Goal: Contribute content

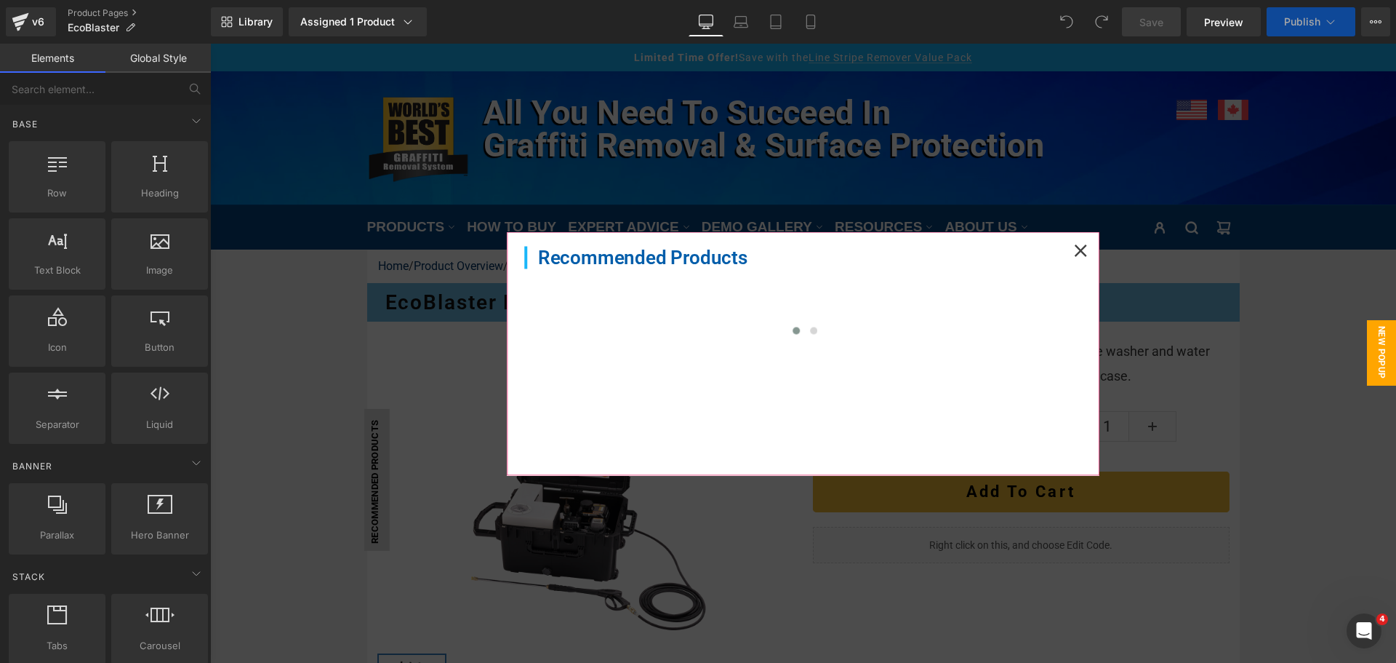
click at [1074, 255] on icon at bounding box center [1080, 250] width 13 height 13
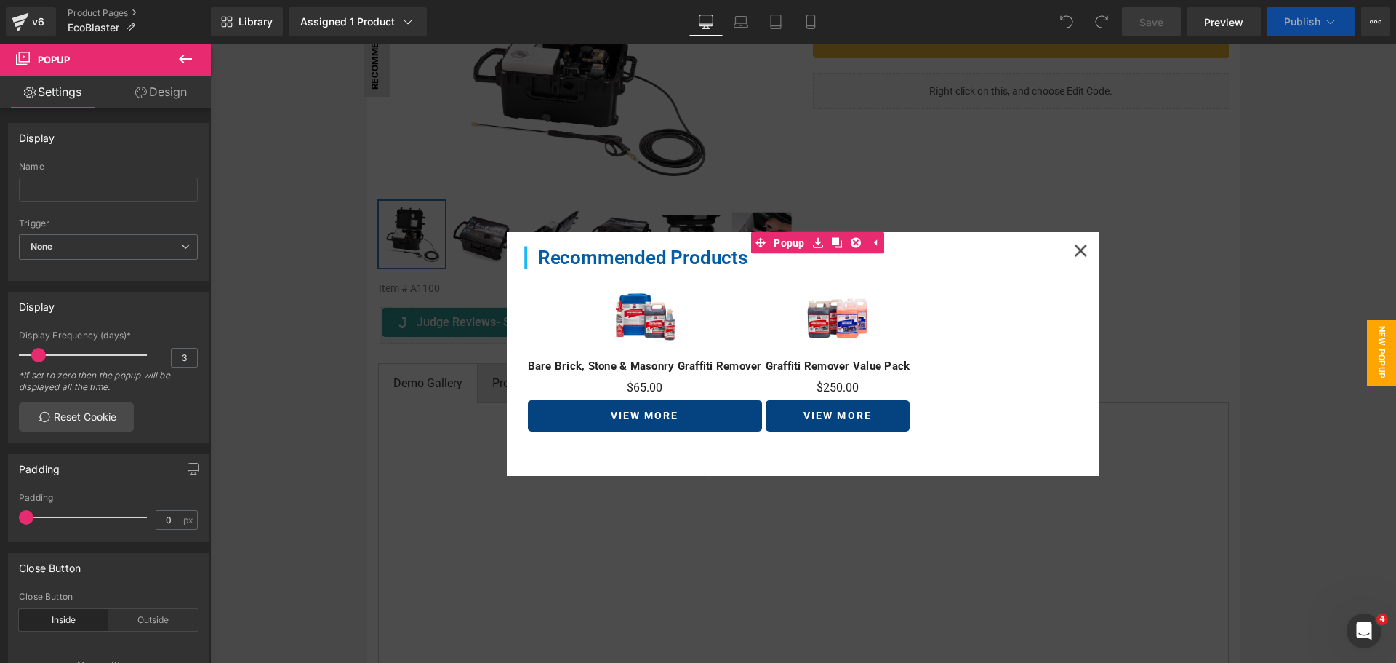
scroll to position [727, 0]
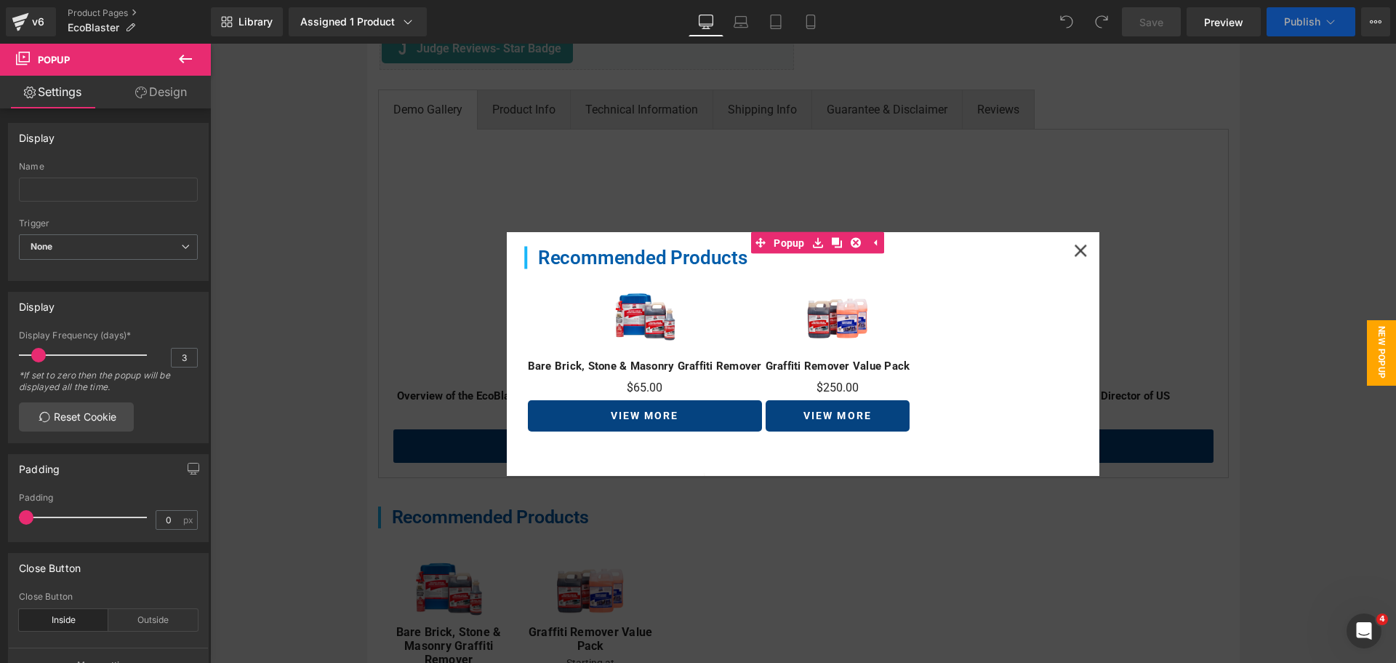
click at [507, 117] on div at bounding box center [803, 353] width 1186 height 619
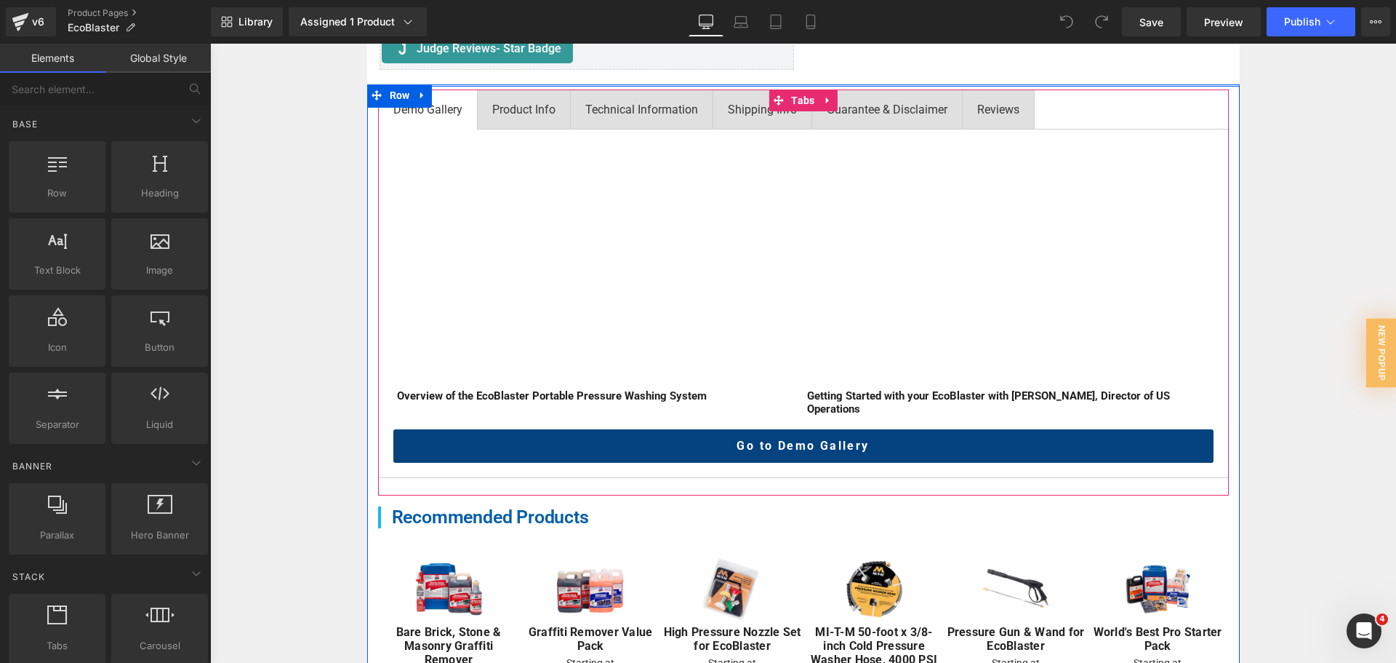
click at [522, 127] on span "Product Info Text Block" at bounding box center [524, 109] width 92 height 39
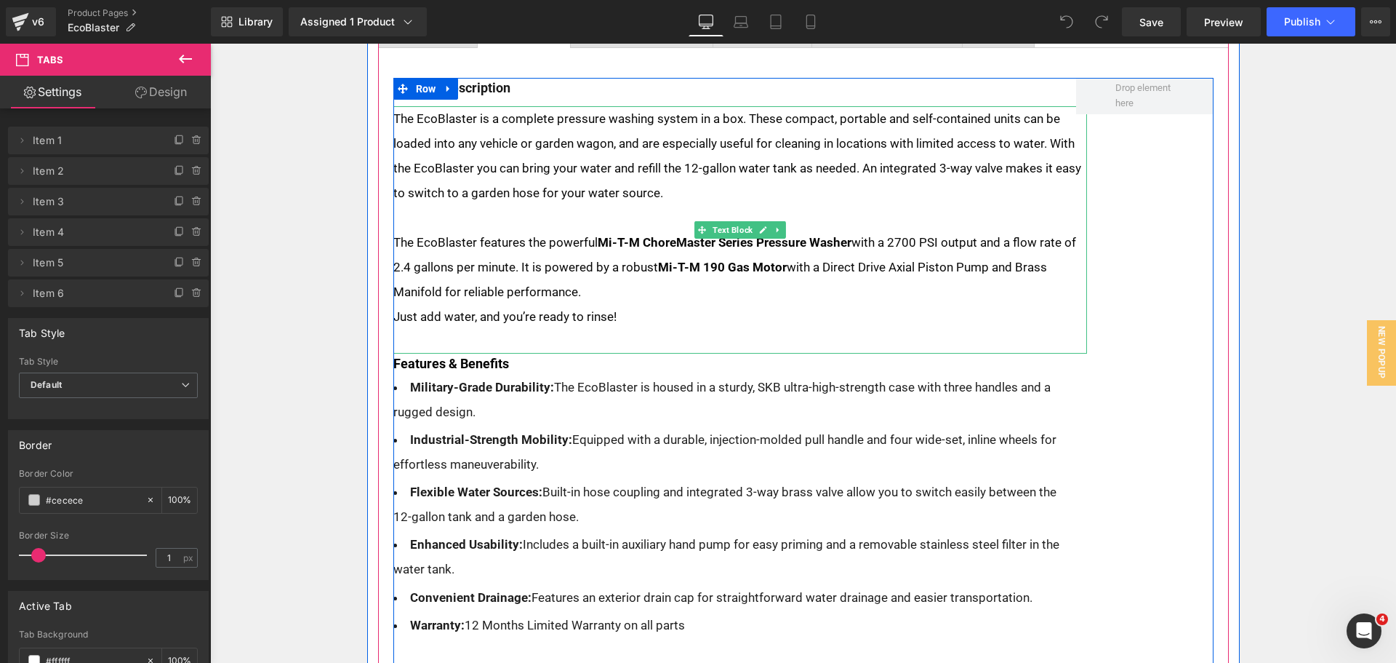
scroll to position [873, 0]
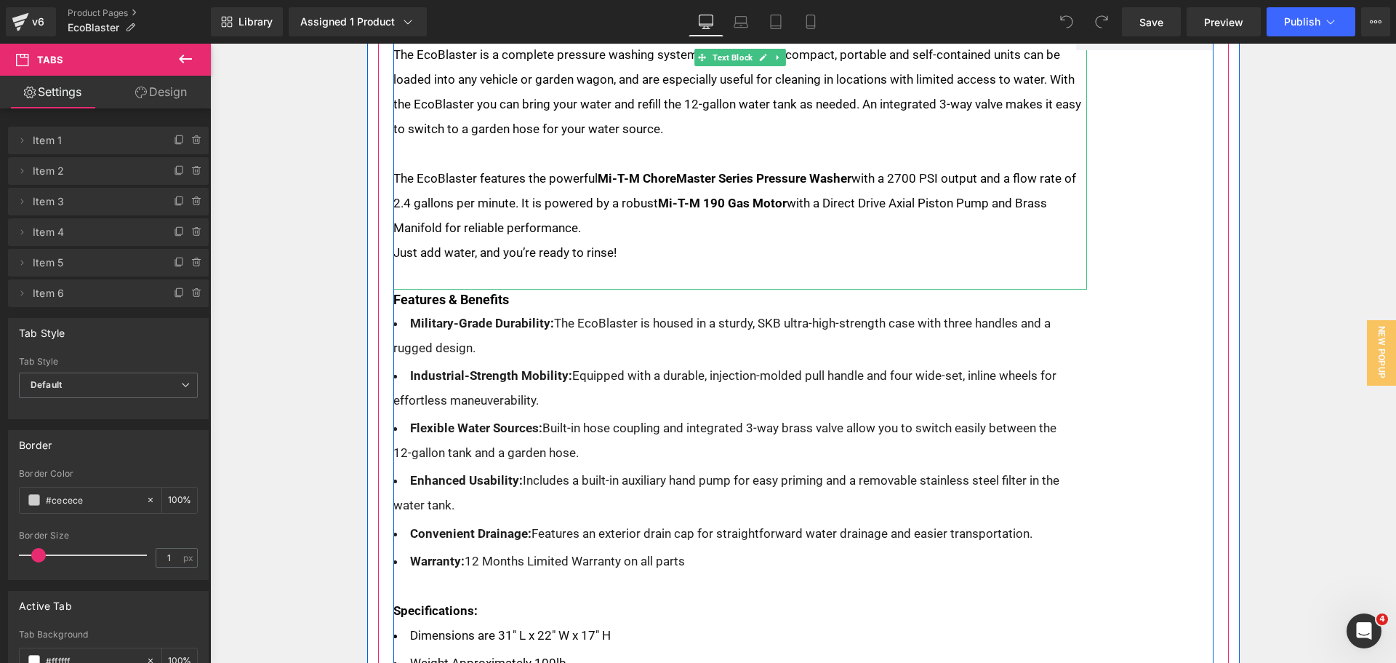
click at [630, 257] on p "Just add water, and you’re ready to rinse!" at bounding box center [740, 252] width 695 height 25
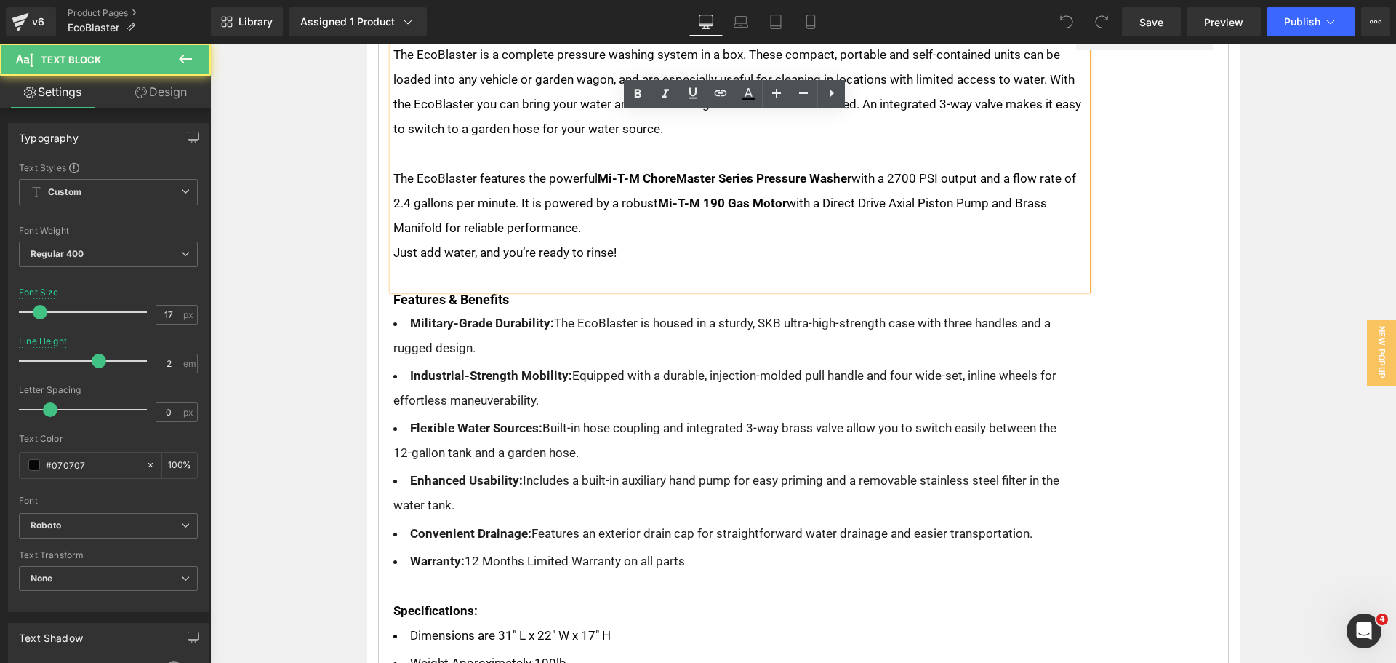
click at [627, 227] on p "The EcoBlaster features the powerful Mi-T-M ChoreMaster Series Pressure Washer …" at bounding box center [740, 203] width 695 height 74
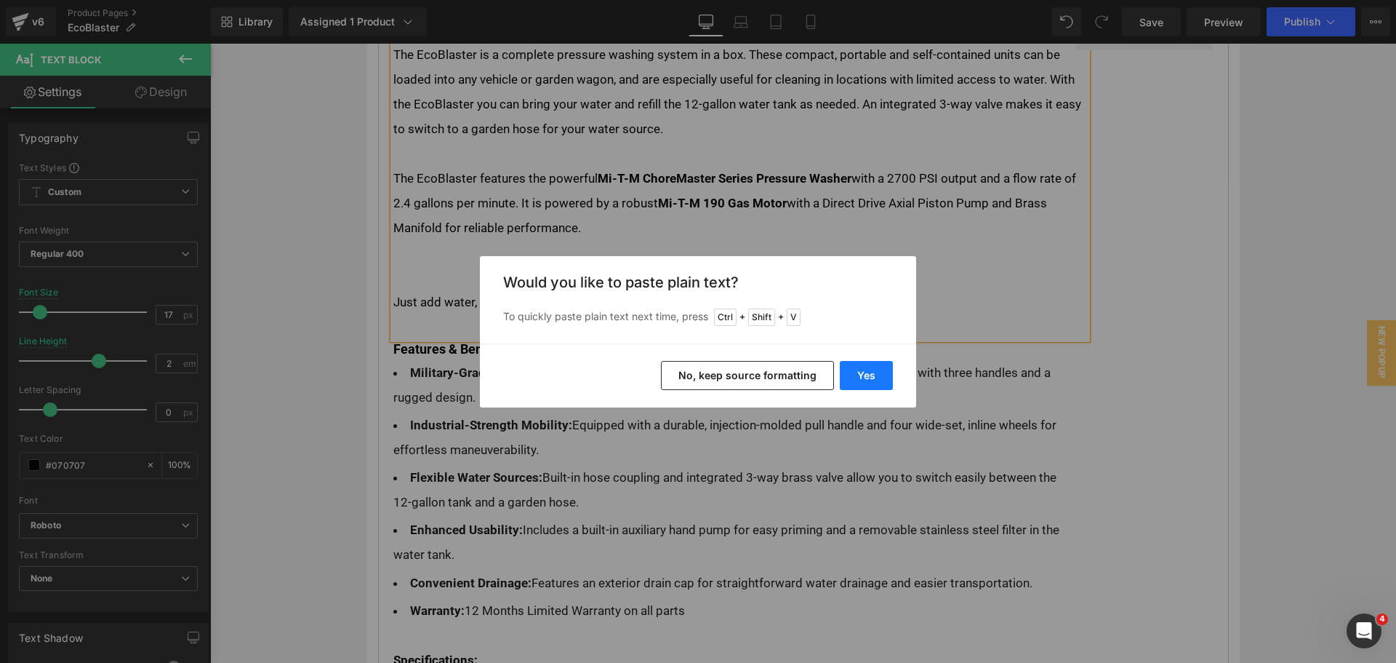
click at [863, 368] on button "Yes" at bounding box center [866, 375] width 53 height 29
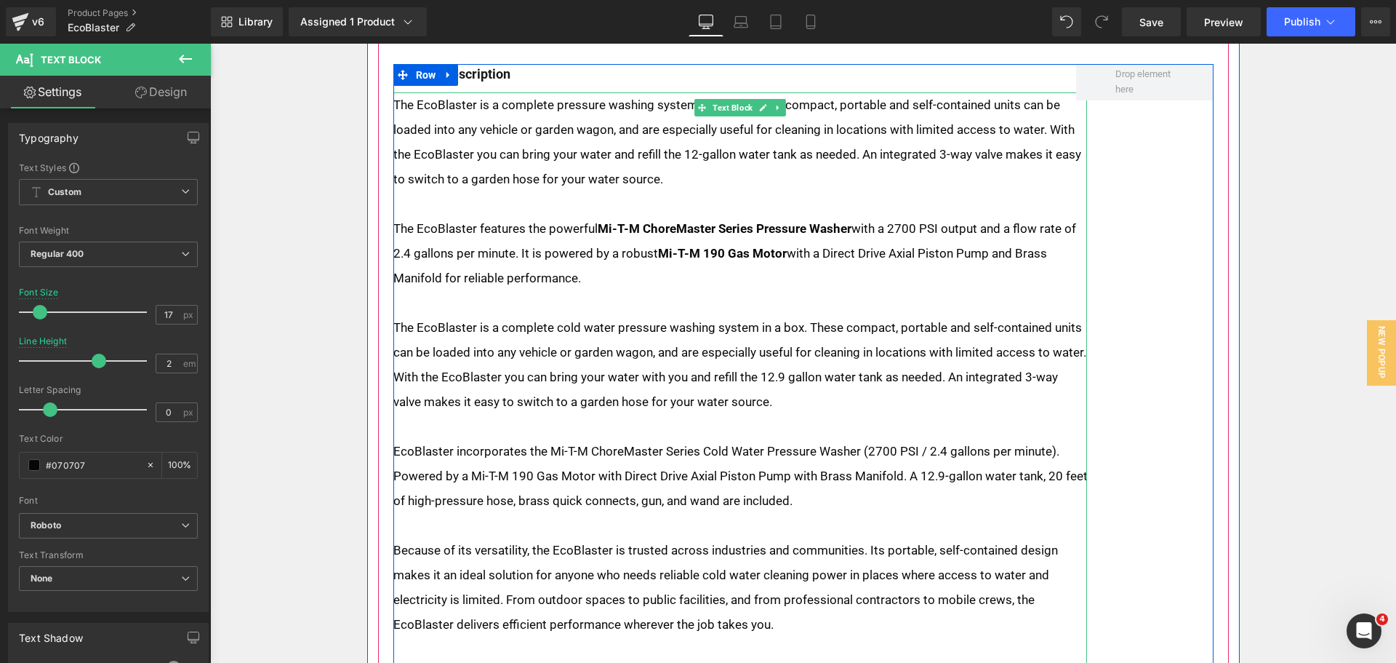
scroll to position [800, 0]
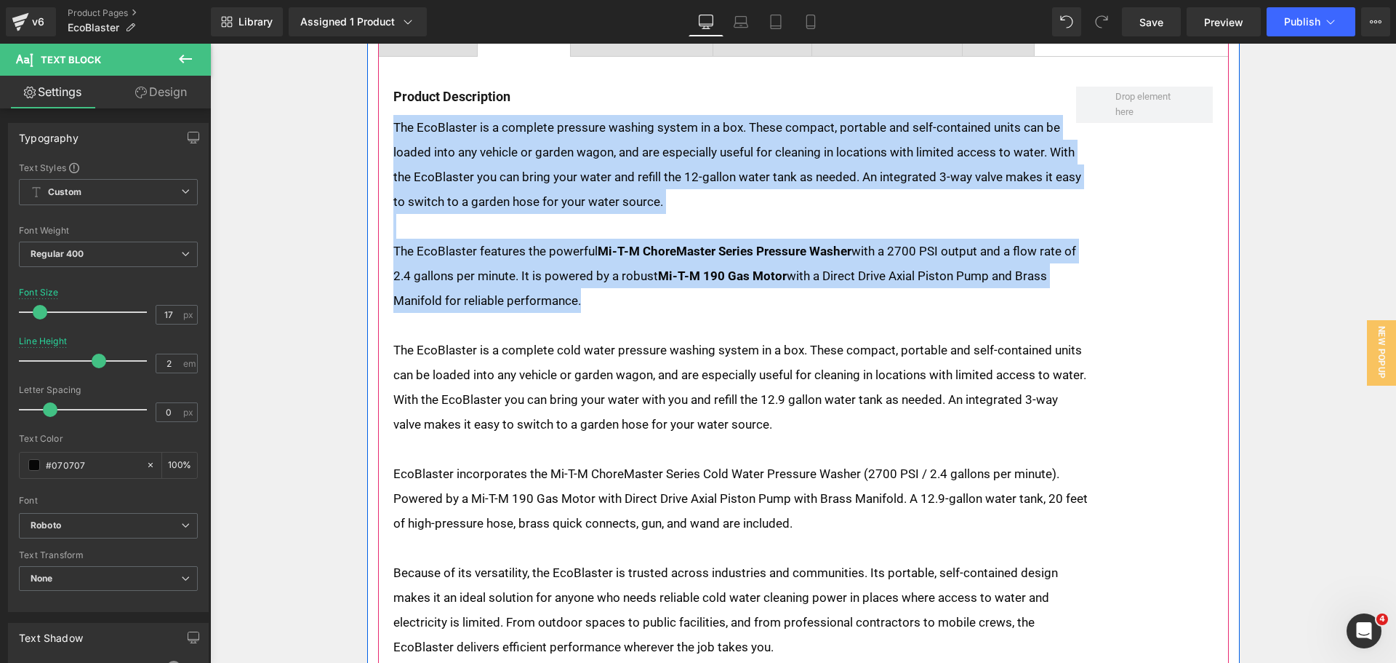
drag, startPoint x: 572, startPoint y: 295, endPoint x: 380, endPoint y: 135, distance: 250.4
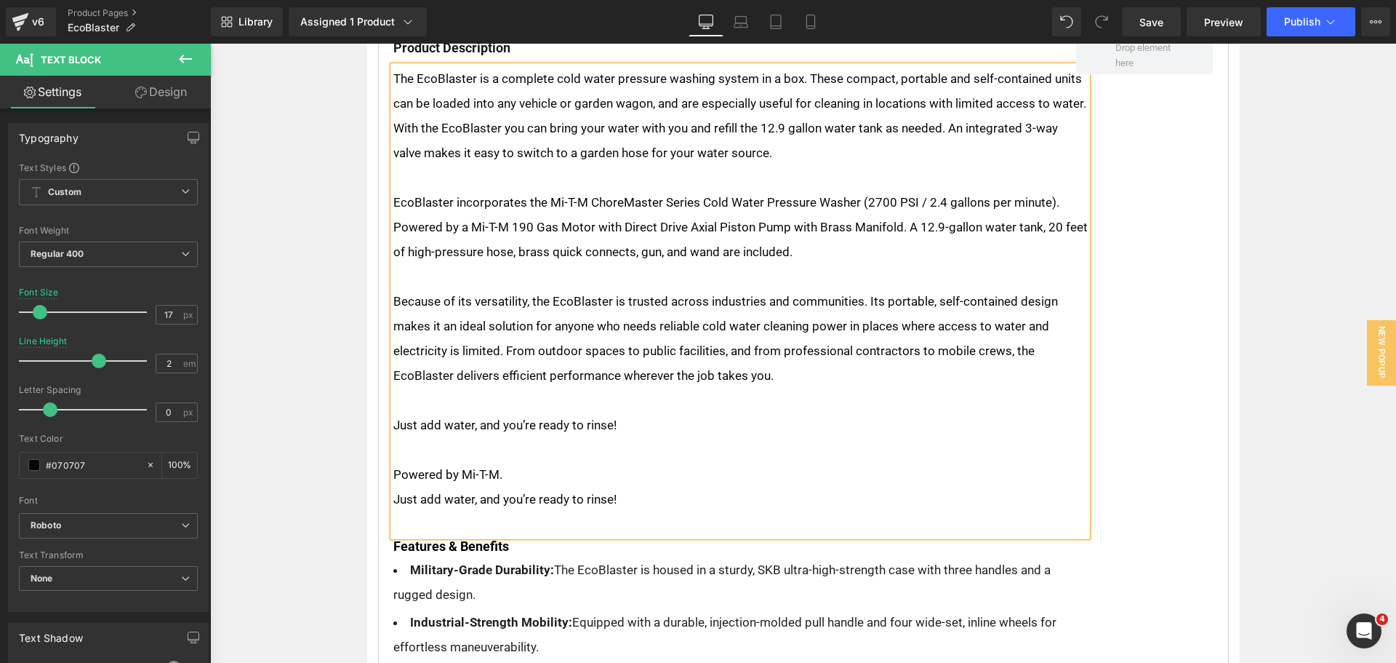
scroll to position [873, 0]
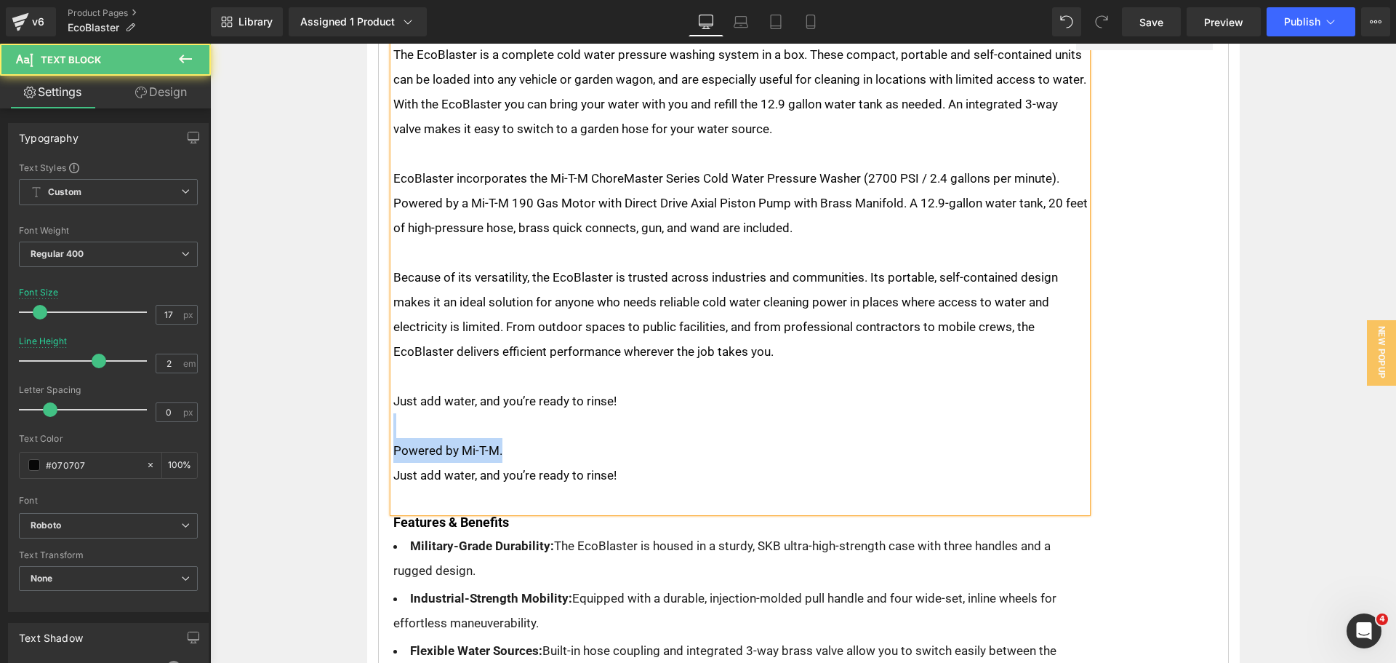
drag, startPoint x: 520, startPoint y: 457, endPoint x: 383, endPoint y: 432, distance: 139.0
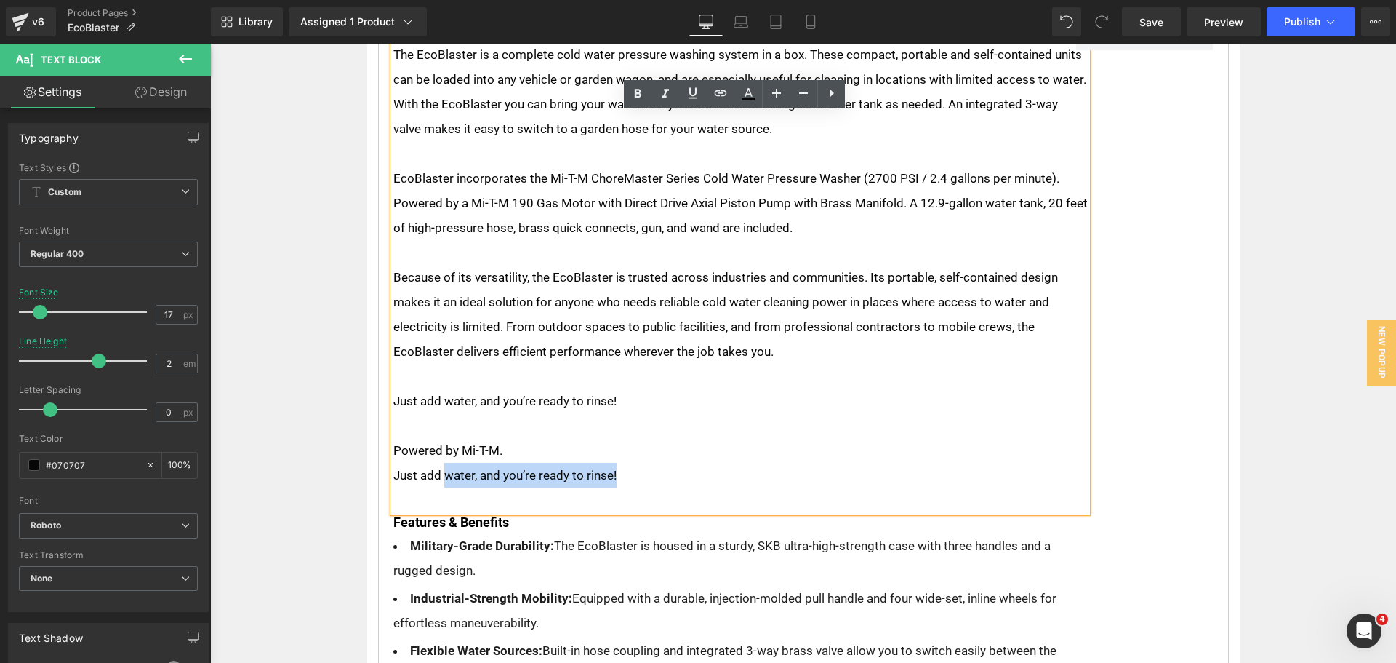
drag, startPoint x: 634, startPoint y: 473, endPoint x: 442, endPoint y: 465, distance: 192.2
click at [442, 465] on p "Just add water, and you’re ready to rinse!" at bounding box center [740, 475] width 695 height 25
click at [439, 467] on p "Just add water, and you’re ready to rinse!" at bounding box center [740, 475] width 695 height 25
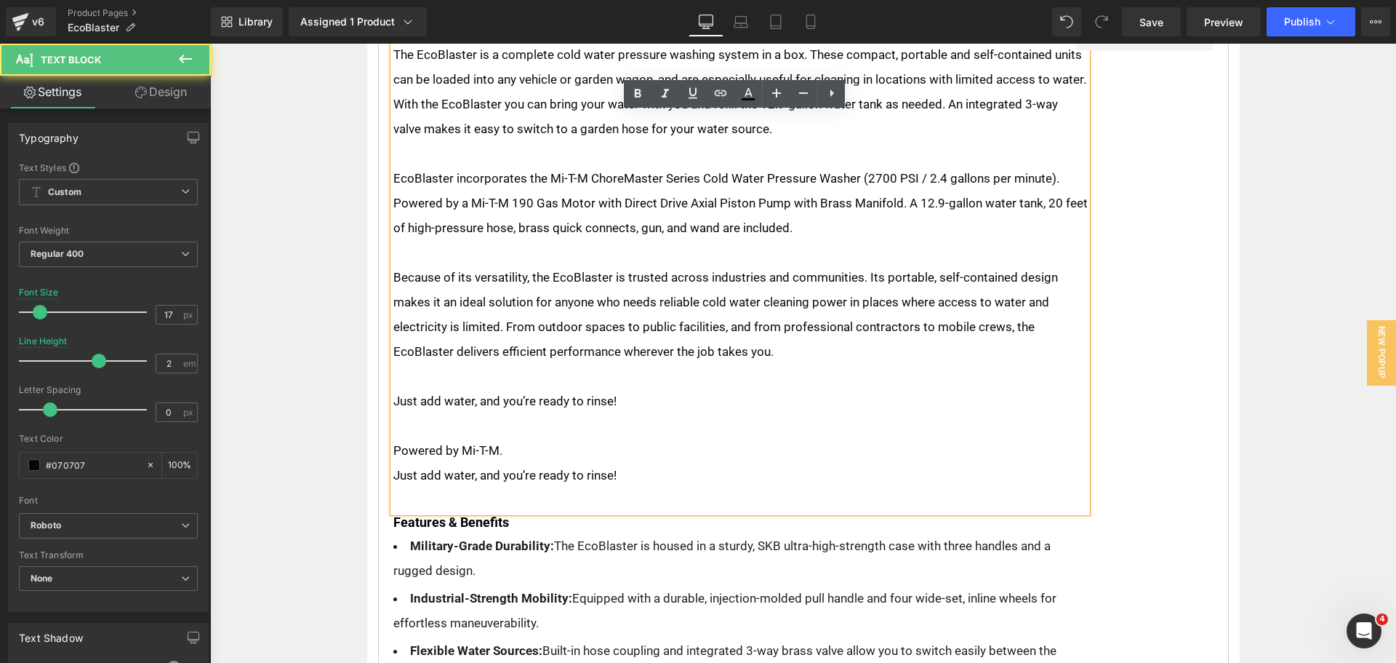
click at [703, 453] on p "Powered by Mi-T-M." at bounding box center [740, 450] width 695 height 25
drag, startPoint x: 354, startPoint y: 462, endPoint x: 314, endPoint y: 455, distance: 40.7
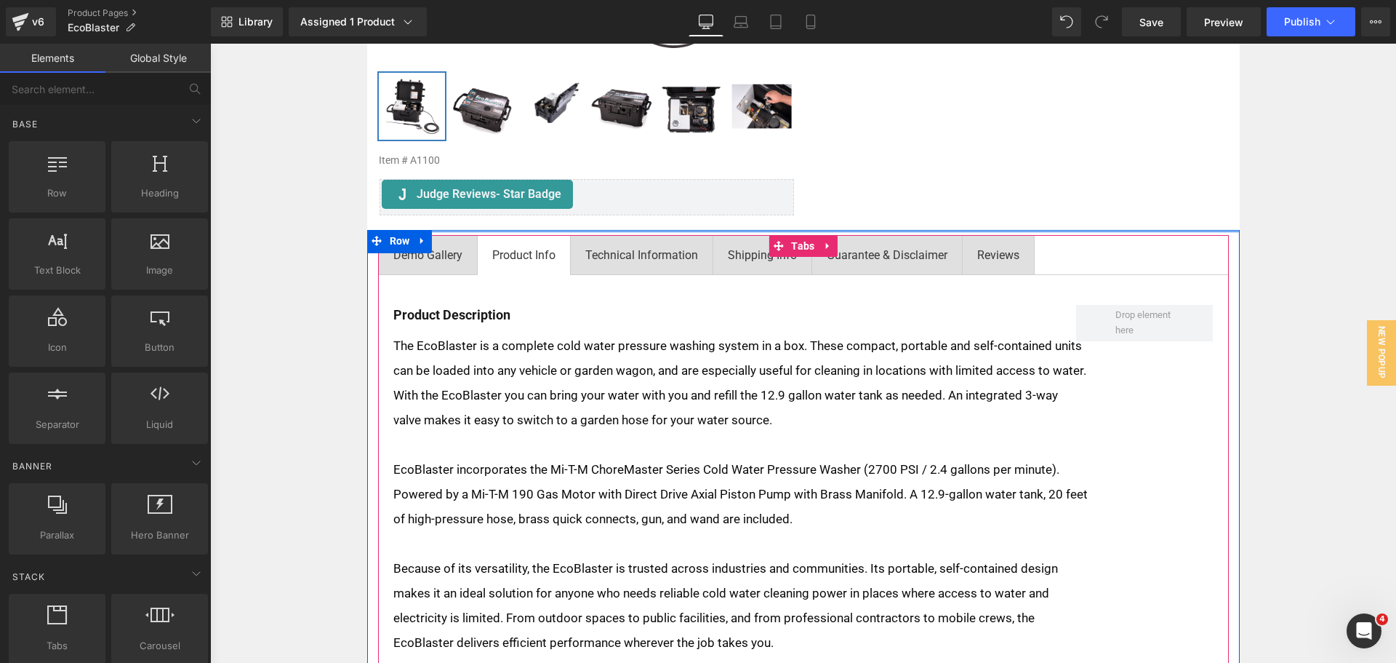
scroll to position [218, 0]
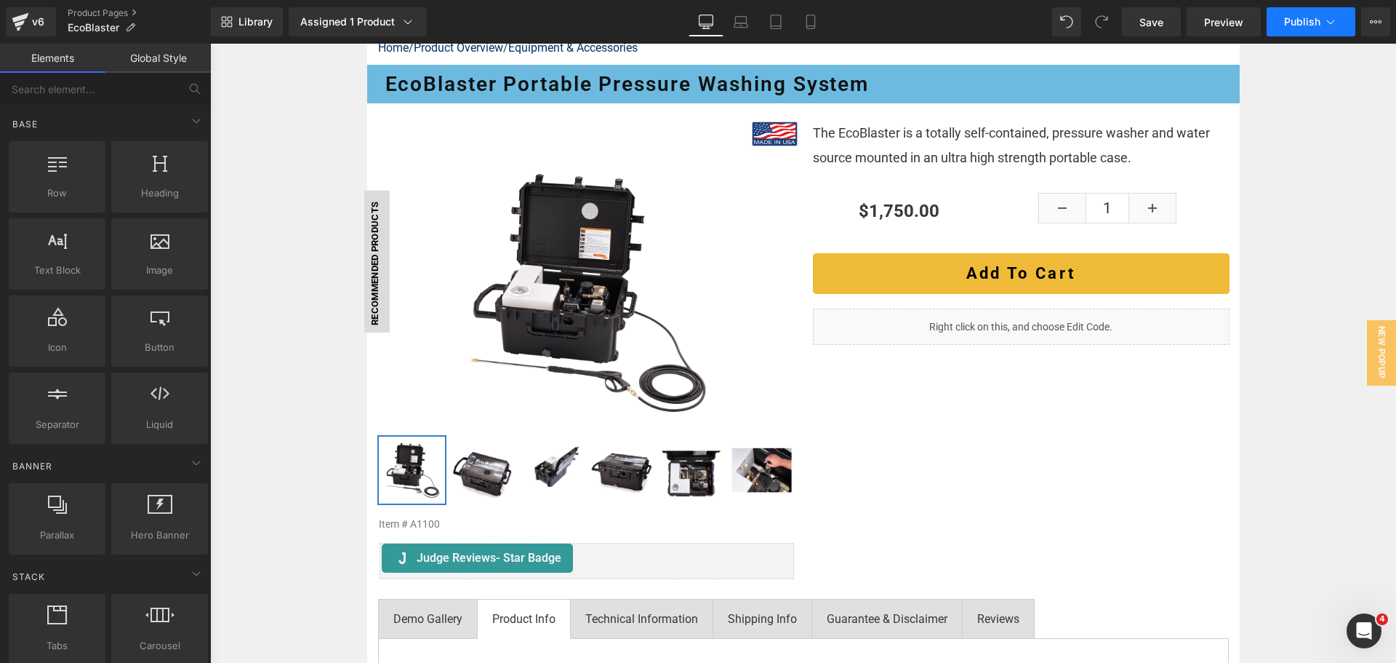
click at [1284, 25] on button "Publish" at bounding box center [1311, 21] width 89 height 29
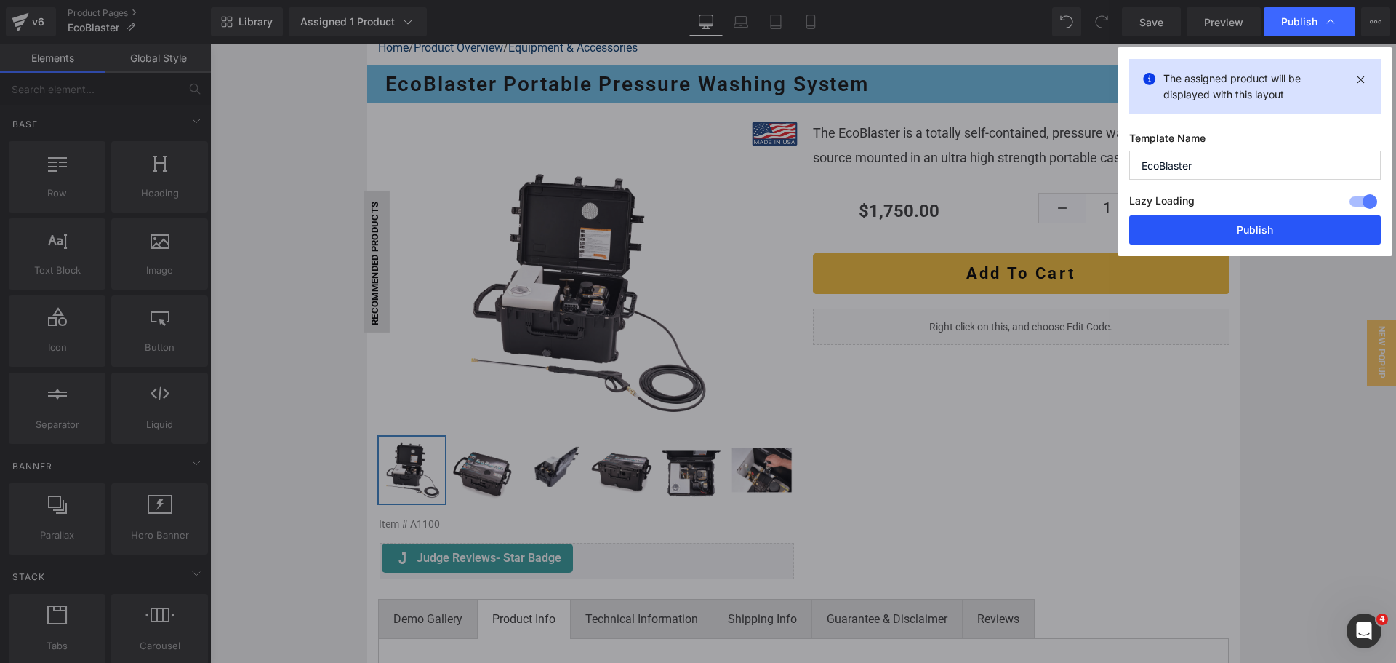
click at [1326, 239] on button "Publish" at bounding box center [1256, 229] width 252 height 29
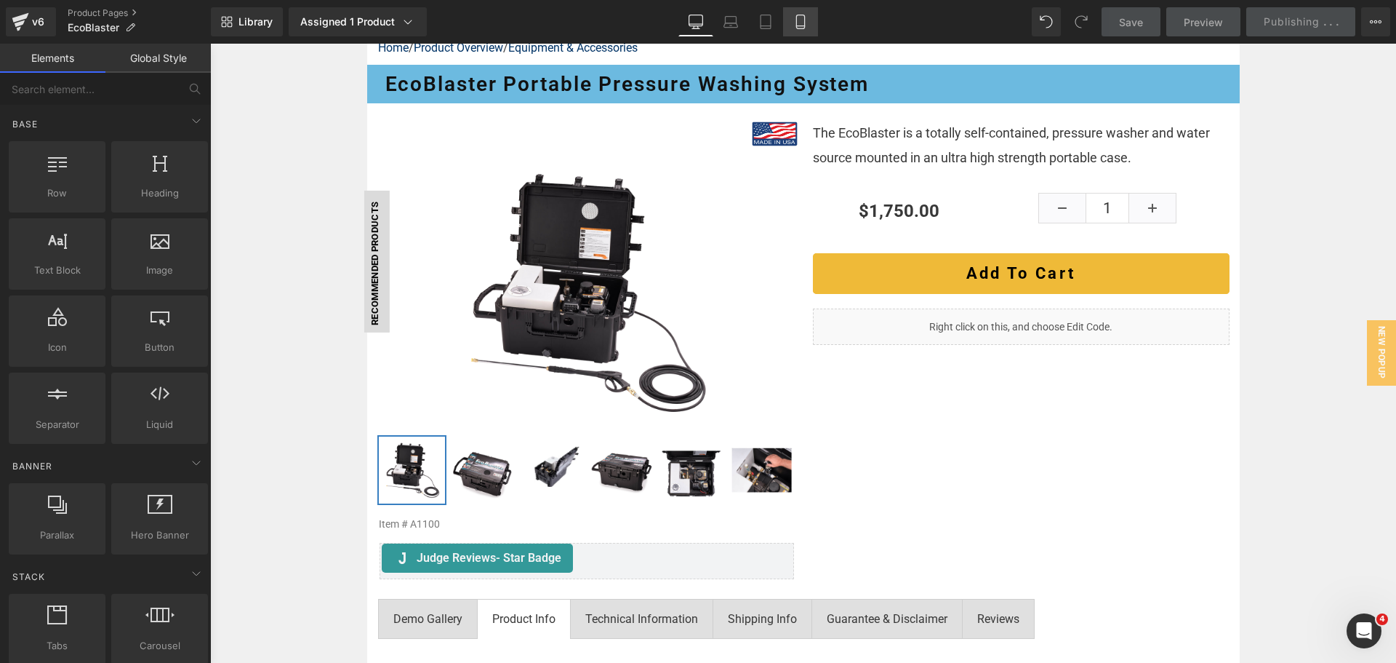
click at [797, 20] on icon at bounding box center [800, 22] width 8 height 14
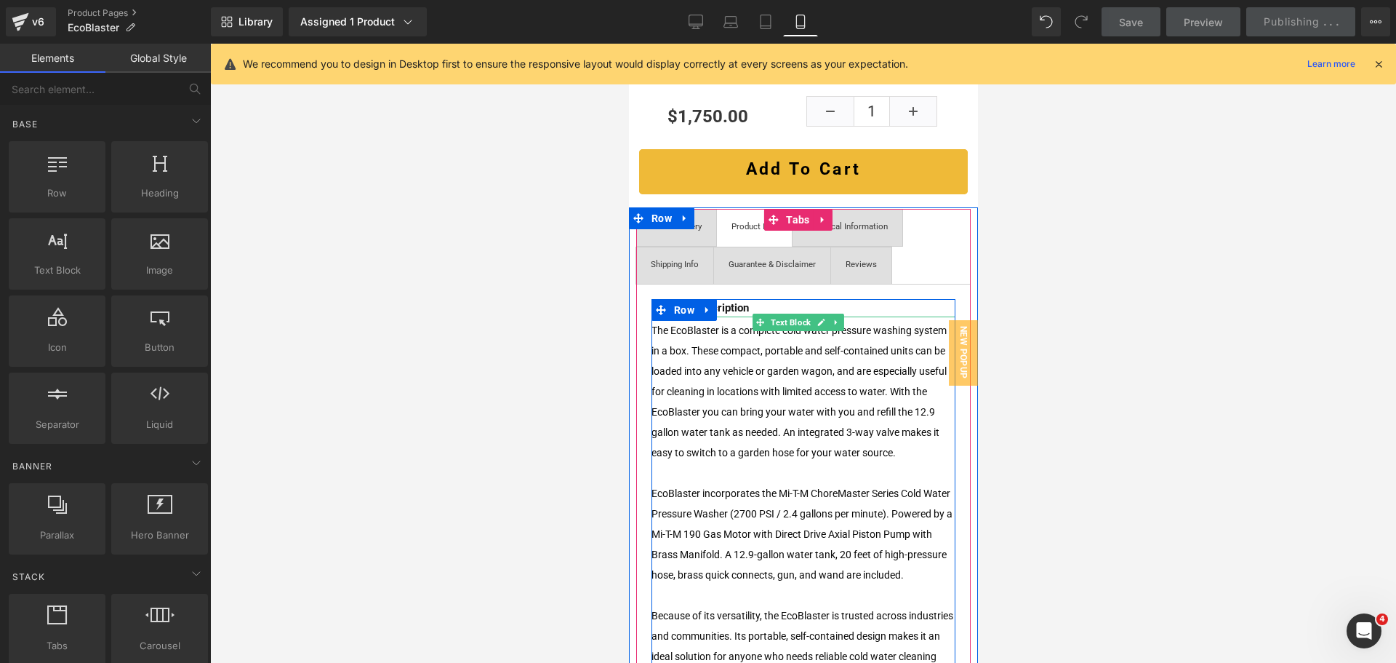
scroll to position [145, 0]
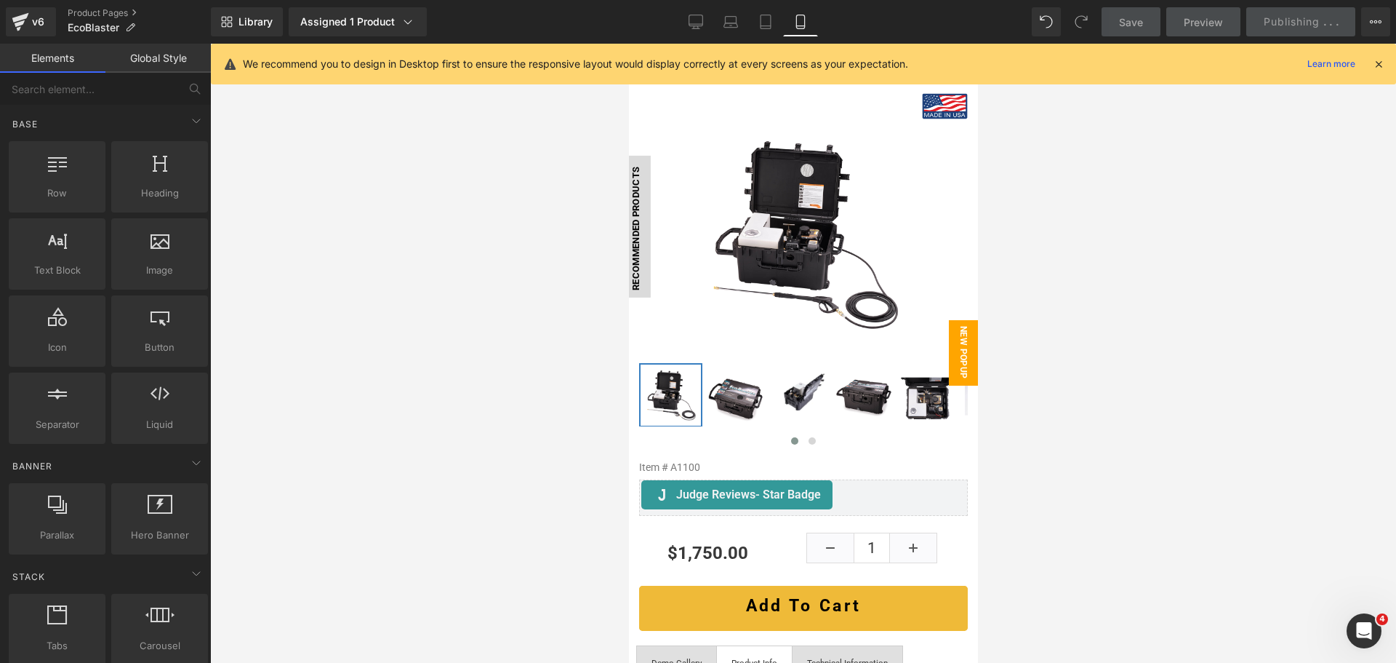
click at [949, 345] on span "New Popup" at bounding box center [962, 352] width 29 height 65
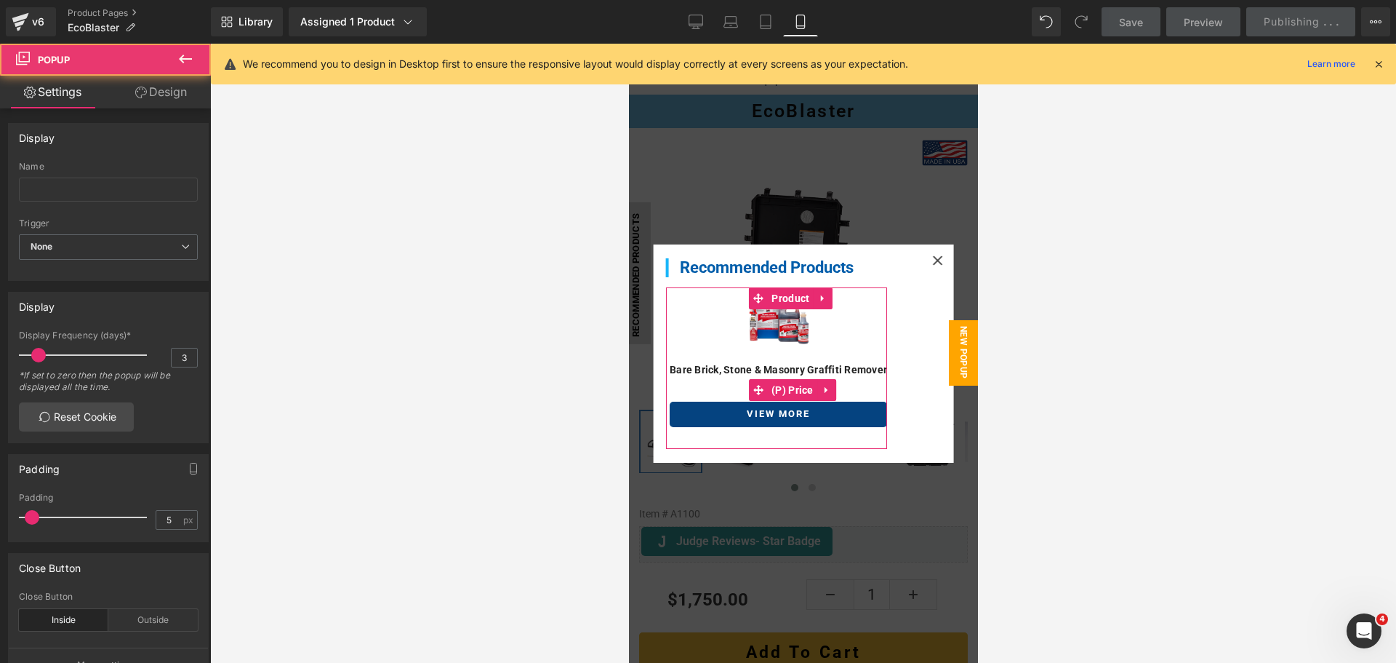
scroll to position [72, 0]
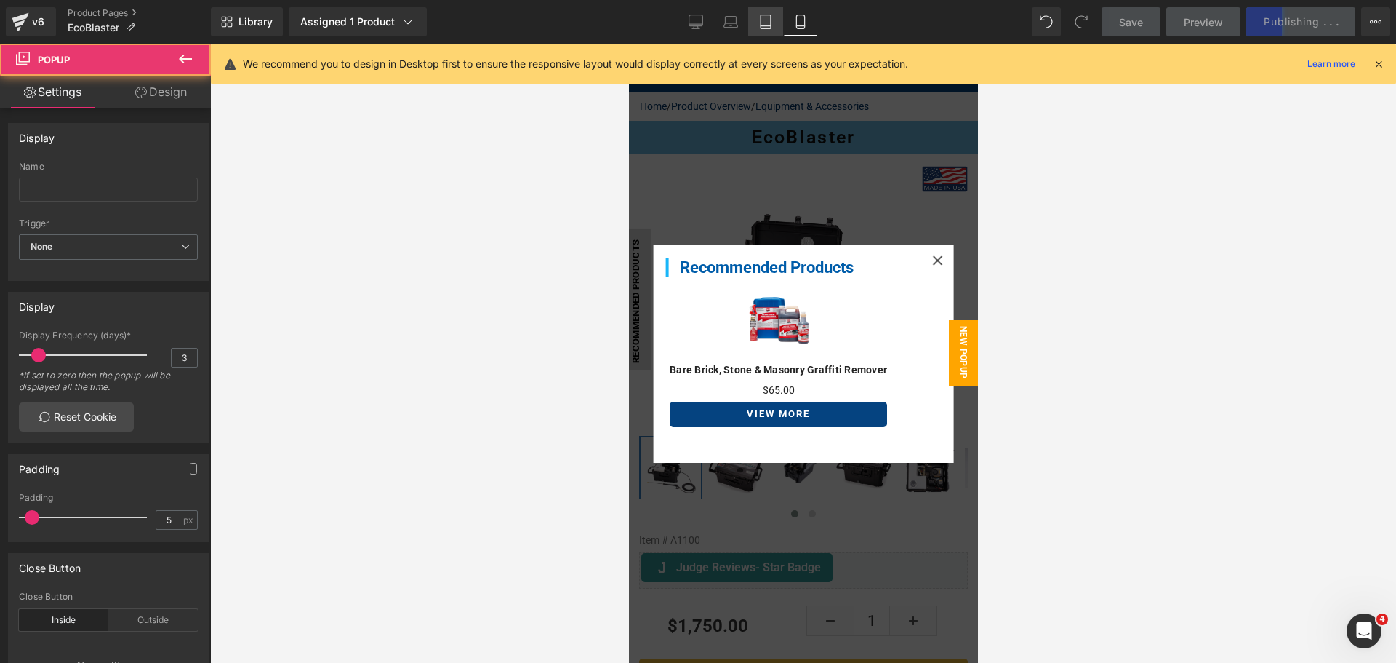
click at [770, 23] on icon at bounding box center [766, 22] width 15 height 15
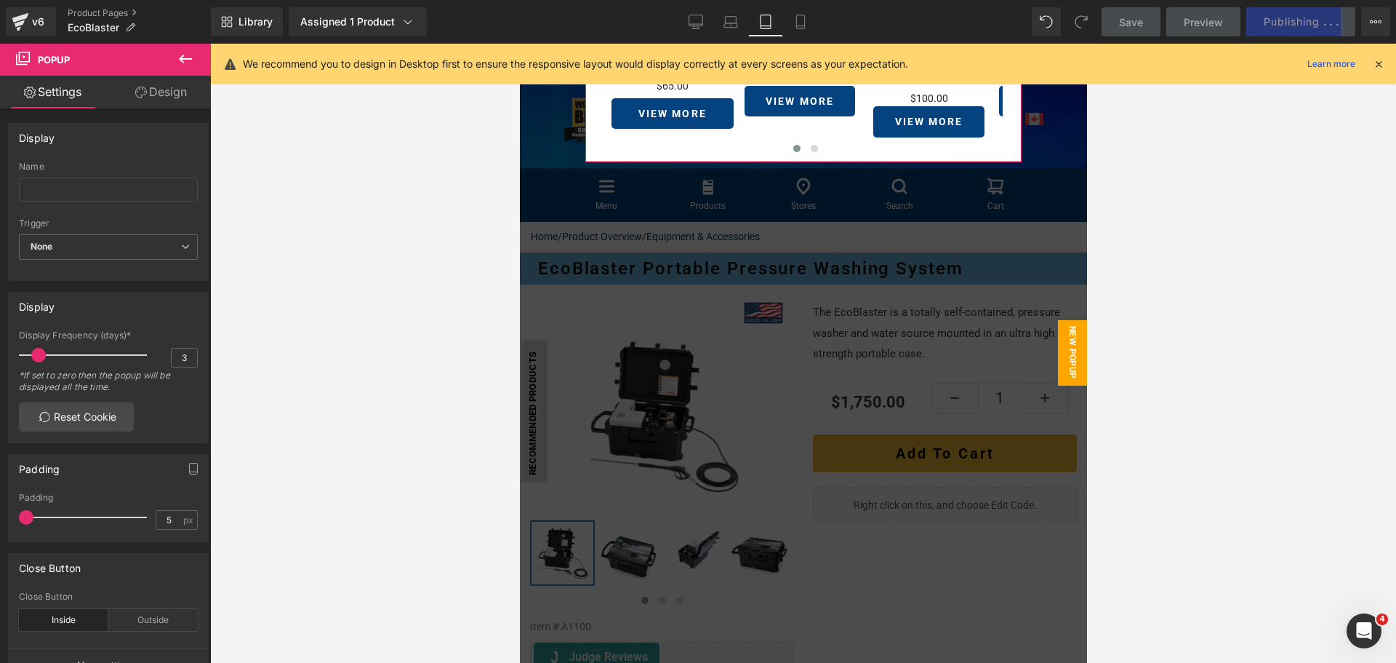
click at [158, 93] on link "Design" at bounding box center [160, 92] width 105 height 33
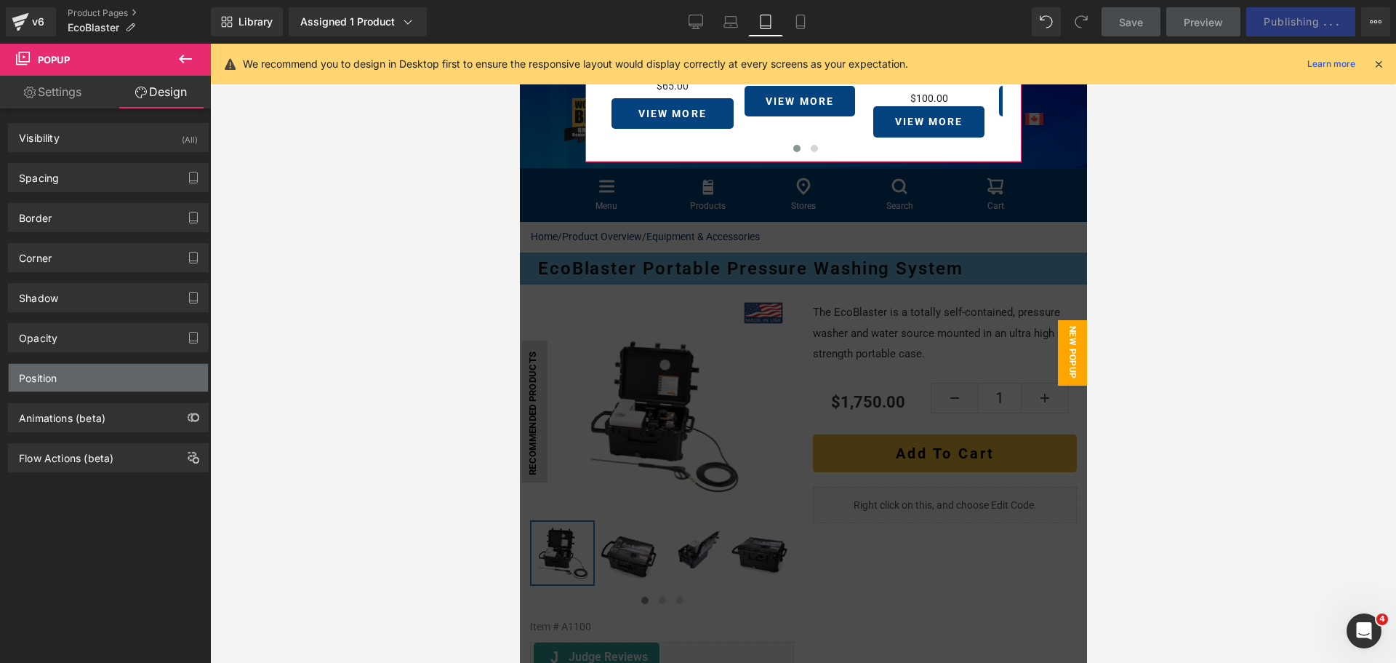
click at [60, 377] on div "Position" at bounding box center [108, 378] width 199 height 28
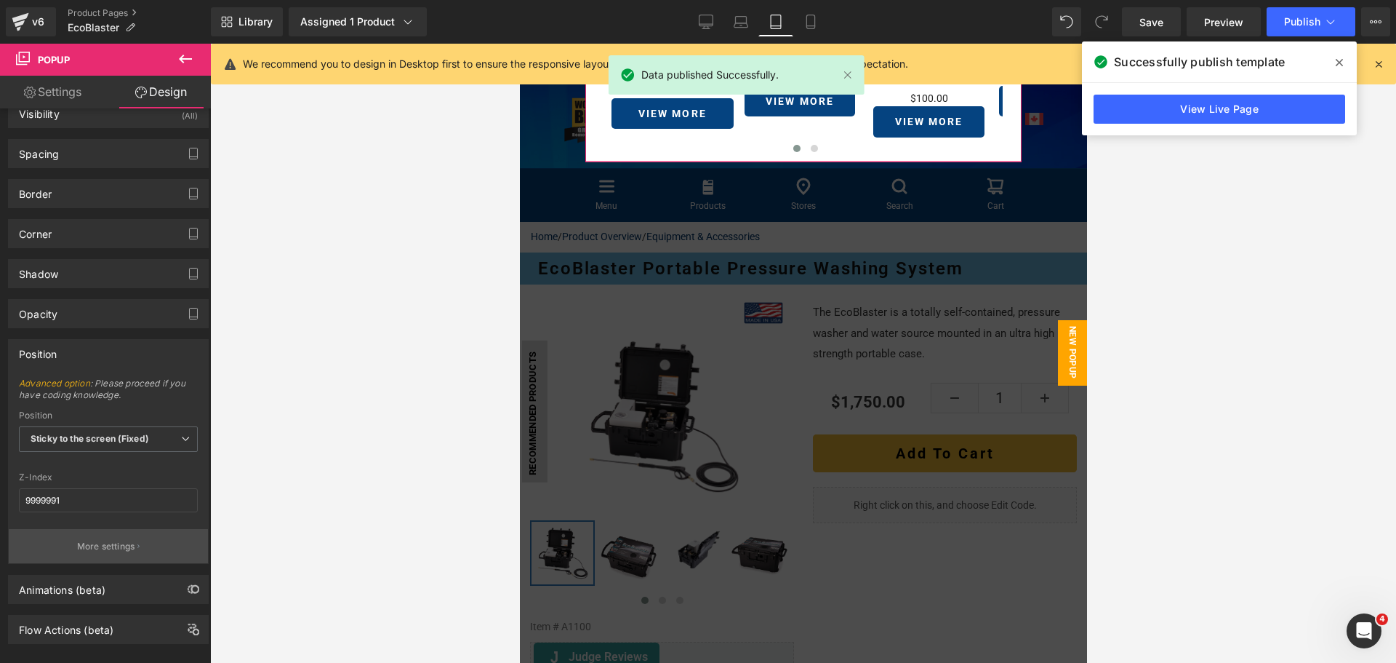
scroll to position [46, 0]
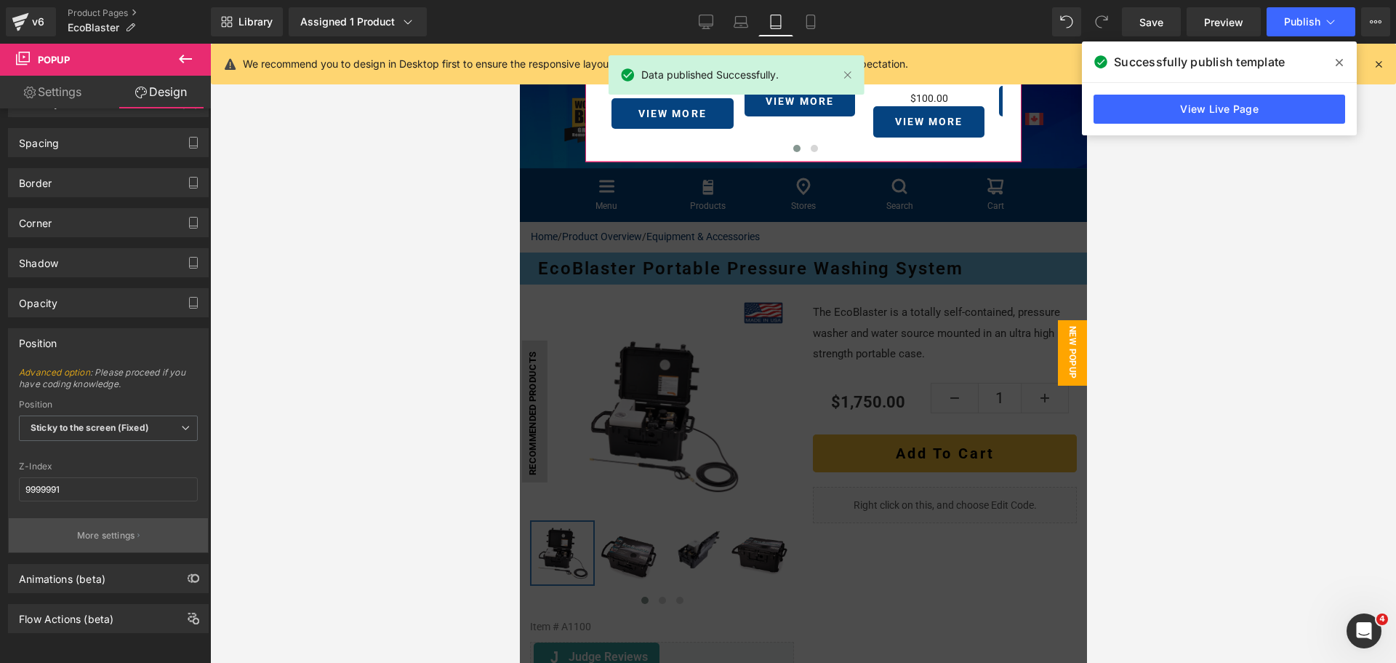
click at [89, 518] on button "More settings" at bounding box center [108, 535] width 199 height 34
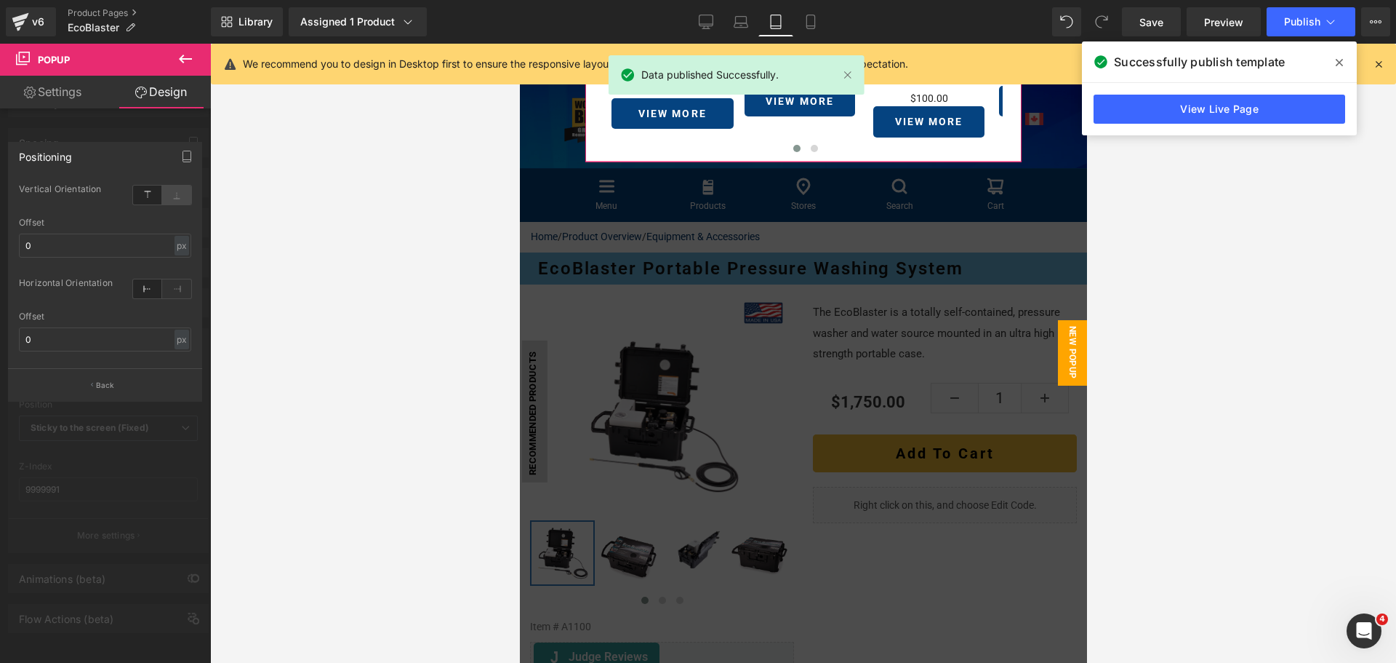
click at [172, 191] on icon at bounding box center [176, 194] width 29 height 19
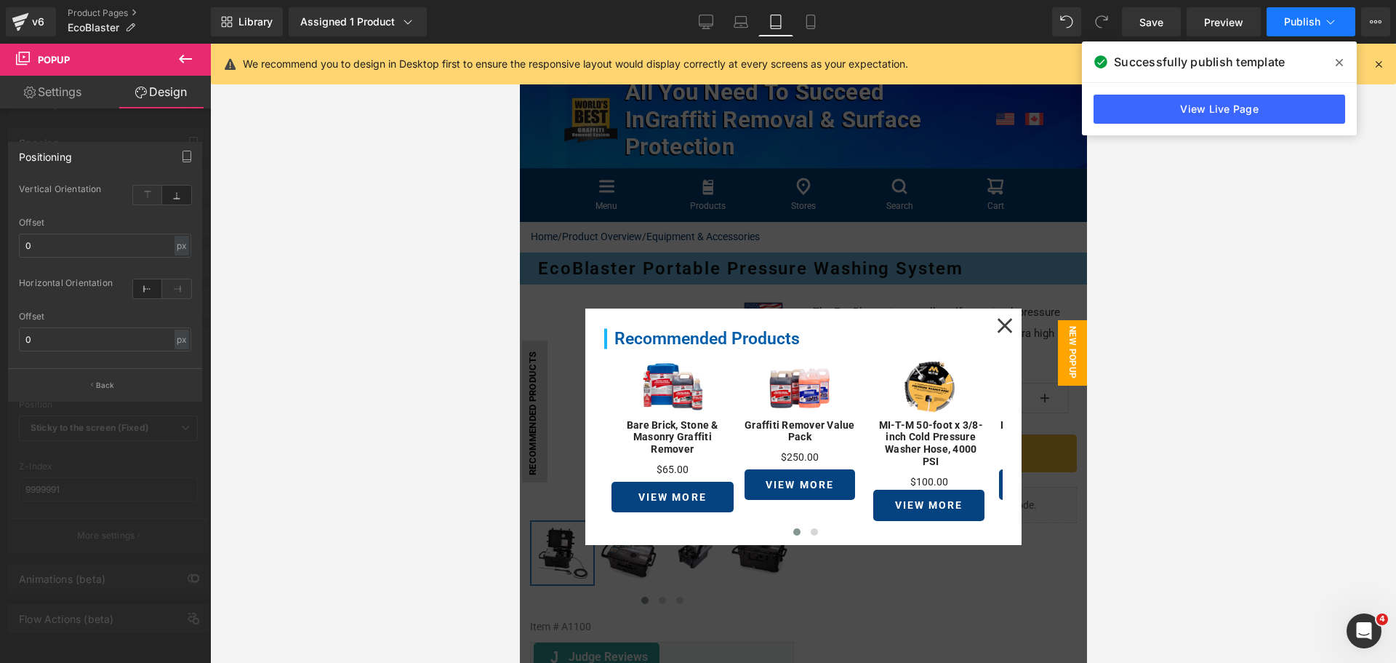
click at [1301, 17] on span "Publish" at bounding box center [1302, 22] width 36 height 12
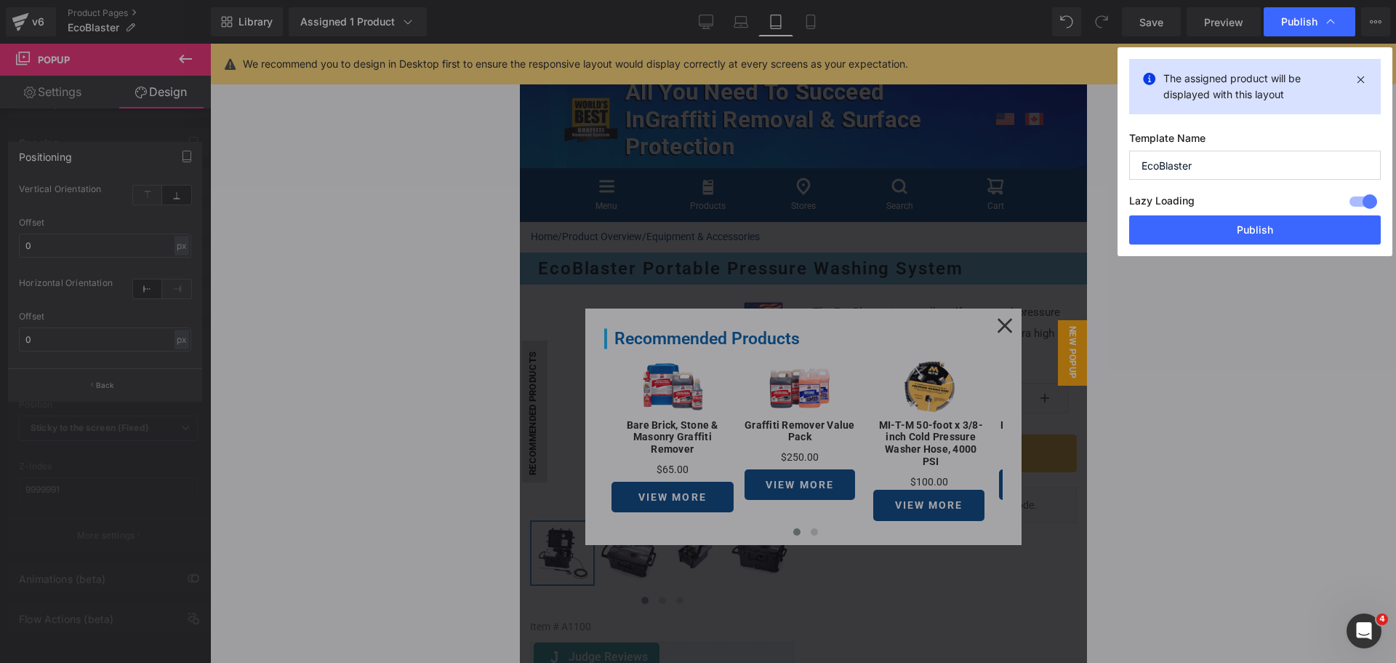
click at [1247, 246] on div "The assigned product will be displayed with this layout Template Name EcoBlaste…" at bounding box center [1255, 151] width 275 height 209
click at [1251, 235] on button "Publish" at bounding box center [1256, 229] width 252 height 29
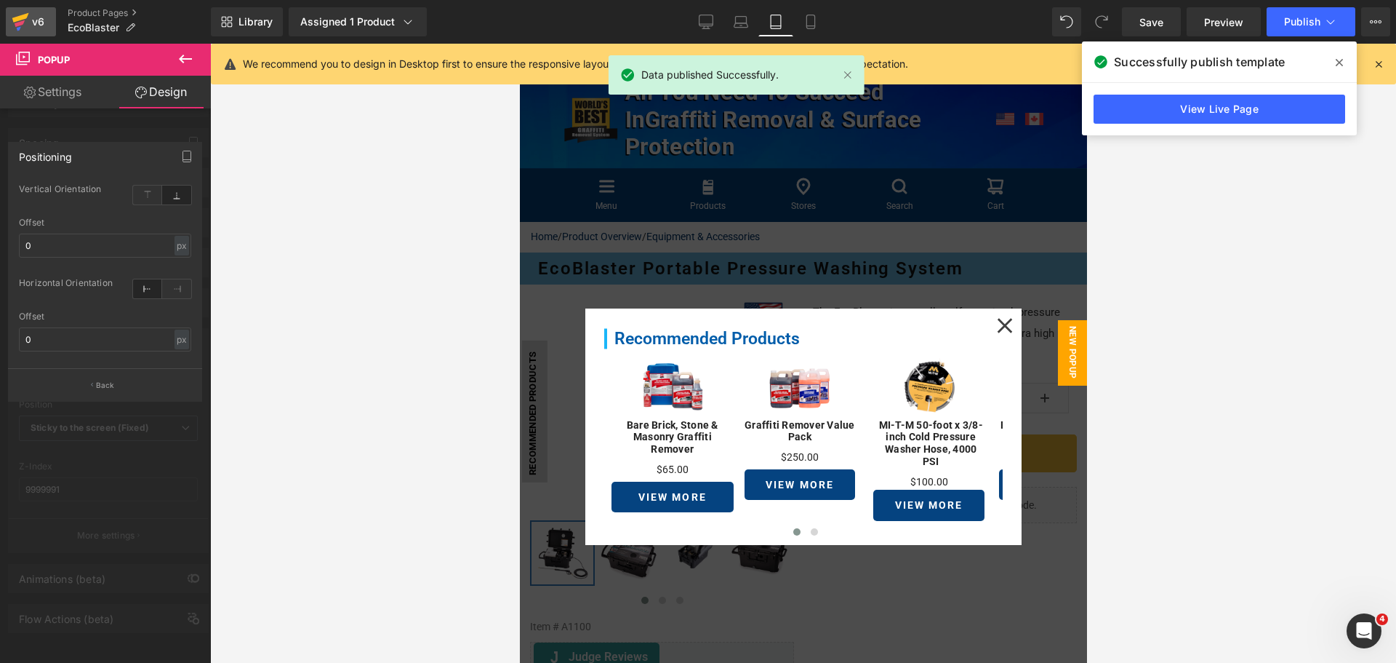
click at [23, 17] on icon at bounding box center [20, 17] width 17 height 9
